Goal: Transaction & Acquisition: Purchase product/service

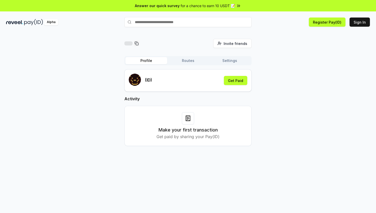
click at [176, 22] on input "text" at bounding box center [187, 22] width 127 height 10
click at [175, 22] on input "text" at bounding box center [187, 22] width 127 height 10
paste input "**********"
type input "**********"
click at [251, 33] on button "mike26716776330 Pay" at bounding box center [187, 31] width 127 height 9
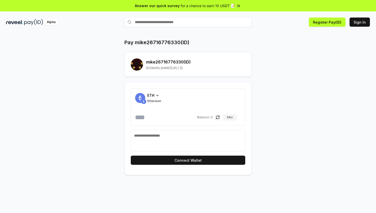
click at [155, 95] on div "ETH" at bounding box center [154, 95] width 14 height 5
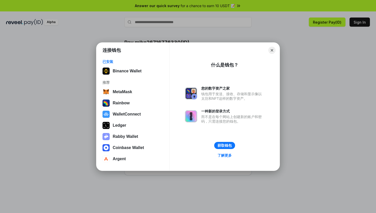
click at [127, 76] on div "已安装 Binance Wallet 推荐 MetaMask Rainbow WalletConnect Ledger Rabby Wallet Coinba…" at bounding box center [132, 111] width 73 height 113
click at [129, 69] on button "Binance Wallet" at bounding box center [133, 71] width 64 height 10
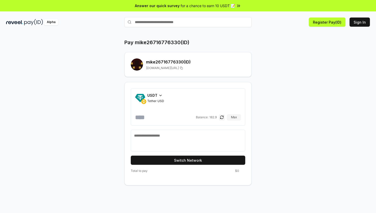
click at [158, 94] on icon at bounding box center [160, 96] width 4 height 4
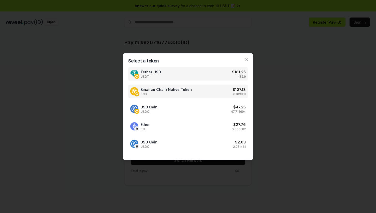
click at [155, 93] on span "BNB" at bounding box center [165, 94] width 51 height 4
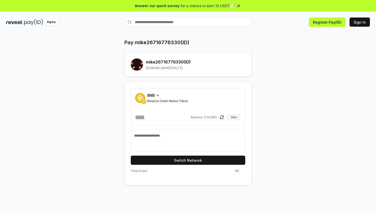
click at [156, 95] on icon at bounding box center [158, 96] width 4 height 4
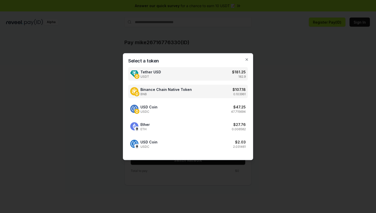
click at [175, 76] on div "Tether USD USDT $ 181.25 182.9" at bounding box center [188, 73] width 120 height 13
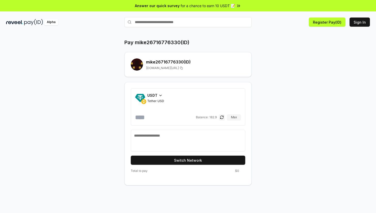
click at [155, 116] on input "number" at bounding box center [165, 117] width 60 height 8
click at [300, 127] on div "Pay mike26716776330(ID) mike26716776330 (ID) reveel.id/pay/mike26716776330 USDT…" at bounding box center [187, 112] width 305 height 147
click at [148, 115] on input "**" at bounding box center [165, 117] width 60 height 8
type input "****"
click at [251, 194] on div "Pay mike26716776330(ID) mike26716776330 (ID) reveel.id/pay/mike26716776330 USDT…" at bounding box center [188, 128] width 376 height 199
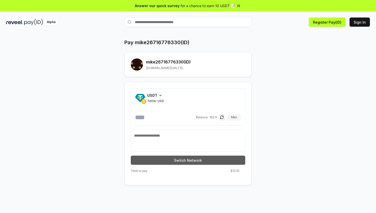
click at [179, 162] on button "Switch Network" at bounding box center [188, 160] width 114 height 9
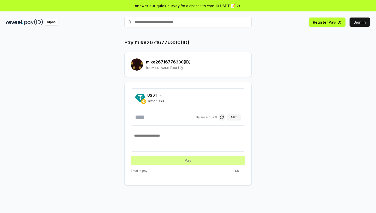
click at [145, 118] on input "number" at bounding box center [165, 117] width 60 height 8
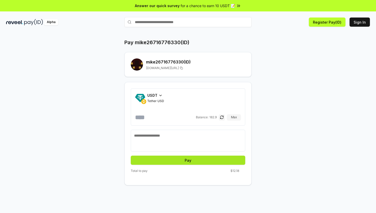
type input "****"
click at [195, 161] on button "Pay" at bounding box center [188, 160] width 114 height 9
click at [186, 158] on button "Pay" at bounding box center [188, 160] width 114 height 9
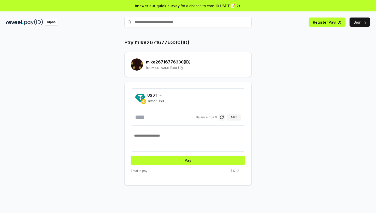
click at [178, 191] on div "Pay mike26716776330(ID) mike26716776330 (ID) reveel.id/pay/mike26716776330 USDT…" at bounding box center [188, 128] width 376 height 199
click at [360, 22] on button "Sign In" at bounding box center [360, 22] width 20 height 9
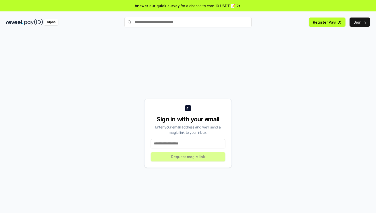
click at [187, 147] on input at bounding box center [188, 143] width 75 height 9
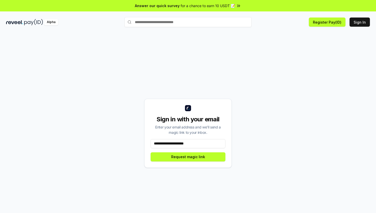
type input "**********"
click at [187, 158] on button "Request magic link" at bounding box center [188, 157] width 75 height 9
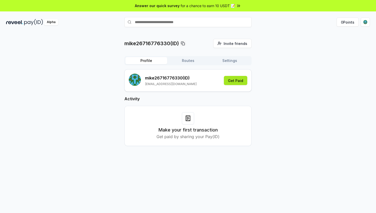
click at [239, 81] on button "Get Paid" at bounding box center [235, 80] width 23 height 9
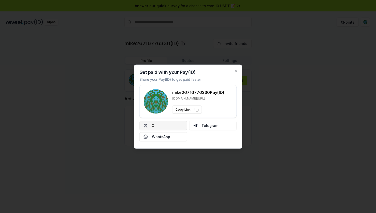
click at [168, 126] on button "X" at bounding box center [163, 125] width 48 height 9
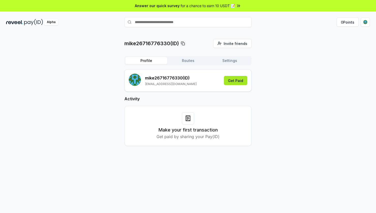
click at [235, 81] on button "Get Paid" at bounding box center [235, 80] width 23 height 9
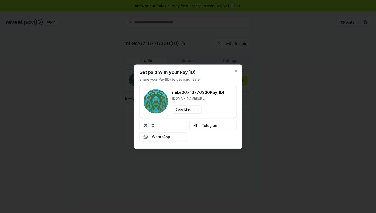
click at [240, 68] on div "Get paid with your Pay(ID) Share your Pay(ID) to get paid faster mike2671677633…" at bounding box center [188, 107] width 108 height 84
click at [238, 69] on div "Get paid with your Pay(ID) Share your Pay(ID) to get paid faster mike2671677633…" at bounding box center [188, 107] width 108 height 84
click at [236, 70] on icon "button" at bounding box center [236, 71] width 4 height 4
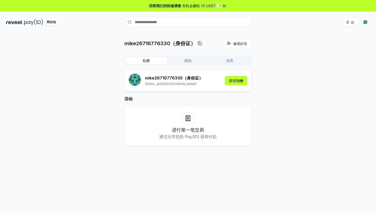
click at [199, 137] on font "通过分享您的 Pay(ID) 获得付款" at bounding box center [187, 136] width 57 height 5
click at [236, 81] on font "获得报酬" at bounding box center [236, 81] width 14 height 4
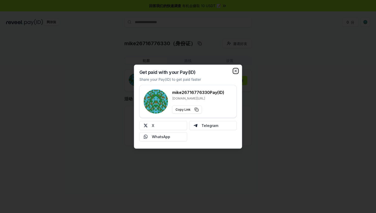
click at [237, 72] on icon "button" at bounding box center [236, 71] width 4 height 4
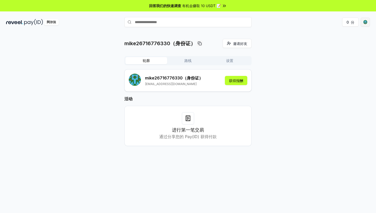
click at [367, 23] on html "回答我们的快速调查 有机会赚取 10 USDT 📝 阿尔法 0 分 mike26716776330（身份证） 邀请好友 邀请 轮廓 路线 设置 mike267…" at bounding box center [188, 106] width 376 height 213
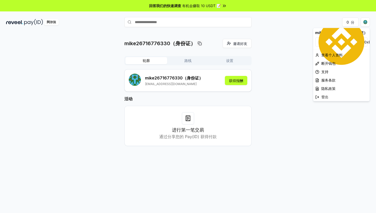
click at [364, 42] on font "0xBBF221a03C18" at bounding box center [379, 42] width 30 height 4
click at [280, 48] on html "回答我们的快速调查 有机会赚取 10 USDT 📝 阿尔法 0 分 mike26716776330（身份证） 邀请好友 邀请 轮廓 路线 设置 mike267…" at bounding box center [188, 106] width 376 height 213
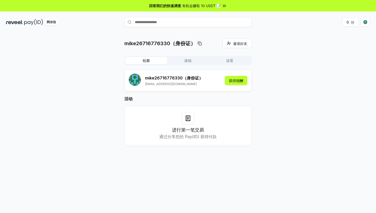
click at [154, 22] on input "text" at bounding box center [187, 22] width 127 height 10
drag, startPoint x: 125, startPoint y: 42, endPoint x: 172, endPoint y: 40, distance: 47.4
click at [171, 42] on font "mike26716776330（身份证）" at bounding box center [159, 43] width 71 height 6
copy font "mike26716776330"
click at [165, 22] on input "text" at bounding box center [187, 22] width 127 height 10
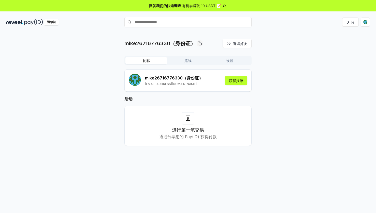
paste input "**********"
type input "**********"
click at [226, 24] on font "支付" at bounding box center [222, 22] width 7 height 4
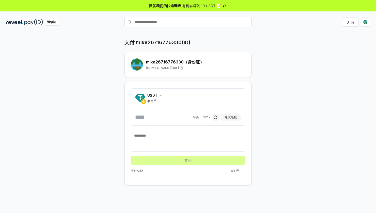
click at [151, 113] on input "number" at bounding box center [163, 117] width 57 height 8
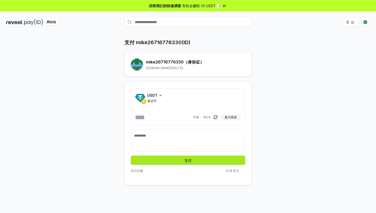
type input "****"
click at [181, 162] on button "支付" at bounding box center [188, 160] width 114 height 9
click at [197, 161] on button "支付" at bounding box center [188, 160] width 114 height 9
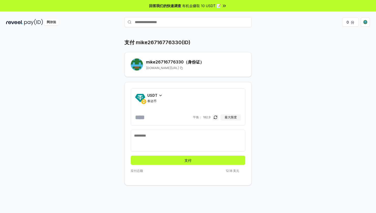
drag, startPoint x: 61, startPoint y: 86, endPoint x: 35, endPoint y: 50, distance: 44.3
click at [61, 86] on div "支付 mike26716776330(ID) mike26716776330 （身份证） reveel.id/pay/mike26716776330 USDT…" at bounding box center [187, 112] width 305 height 147
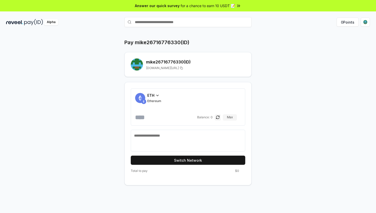
click at [154, 98] on div "ETH Ethereum" at bounding box center [154, 98] width 14 height 10
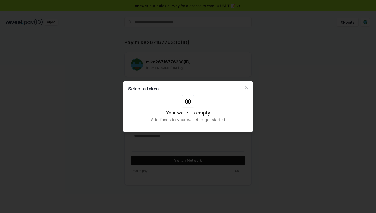
click at [186, 104] on icon at bounding box center [188, 101] width 6 height 6
click at [250, 89] on div "Select a token Your wallet is empty Add funds to your wallet to get started Clo…" at bounding box center [188, 106] width 130 height 51
click at [246, 87] on icon "button" at bounding box center [247, 88] width 4 height 4
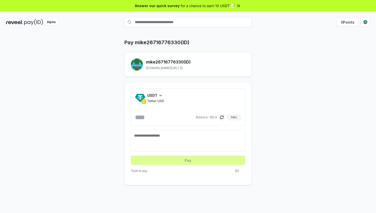
click at [148, 116] on input "number" at bounding box center [165, 117] width 60 height 8
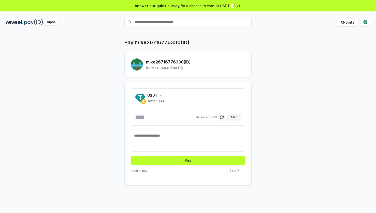
drag, startPoint x: 137, startPoint y: 119, endPoint x: 141, endPoint y: 118, distance: 4.4
click at [141, 118] on input "****" at bounding box center [165, 117] width 60 height 8
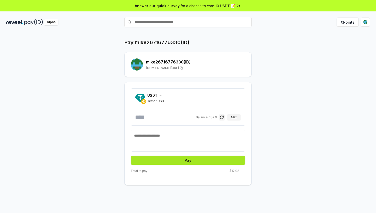
type input "****"
drag, startPoint x: 175, startPoint y: 156, endPoint x: 180, endPoint y: 158, distance: 5.8
click at [175, 156] on button "Pay" at bounding box center [188, 160] width 114 height 9
click at [192, 164] on button "Pay" at bounding box center [188, 160] width 114 height 9
click at [188, 161] on button "Pay" at bounding box center [188, 160] width 114 height 9
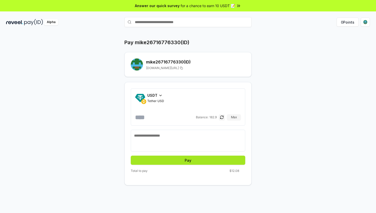
click at [185, 160] on button "Pay" at bounding box center [188, 160] width 114 height 9
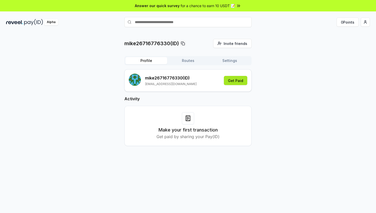
click at [236, 80] on button "Get Paid" at bounding box center [235, 80] width 23 height 9
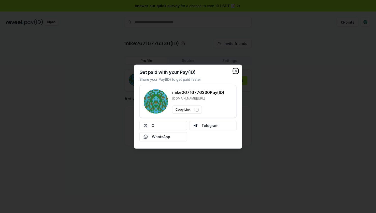
click at [235, 71] on icon "button" at bounding box center [236, 71] width 4 height 4
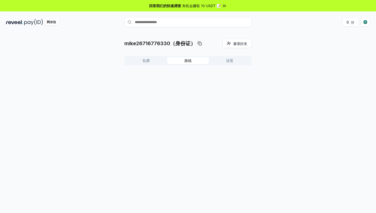
click at [194, 60] on button "路线" at bounding box center [188, 60] width 42 height 7
click at [232, 61] on font "设置" at bounding box center [229, 61] width 7 height 4
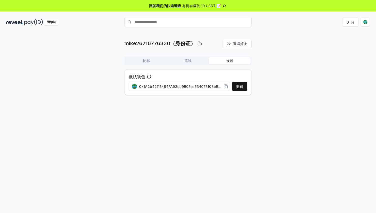
click at [140, 60] on button "轮廓" at bounding box center [146, 60] width 42 height 7
